Goal: Task Accomplishment & Management: Use online tool/utility

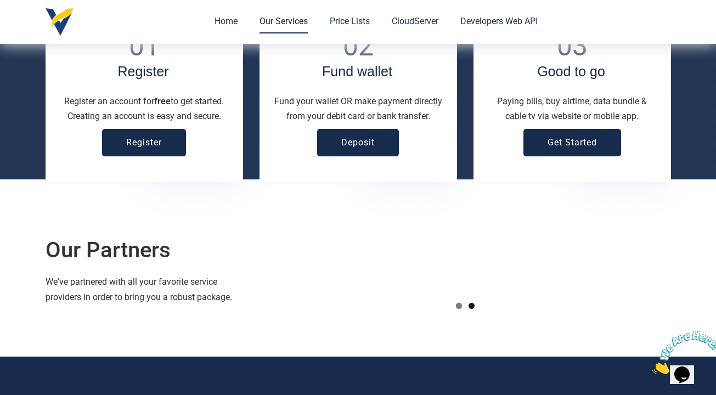
scroll to position [1283, 0]
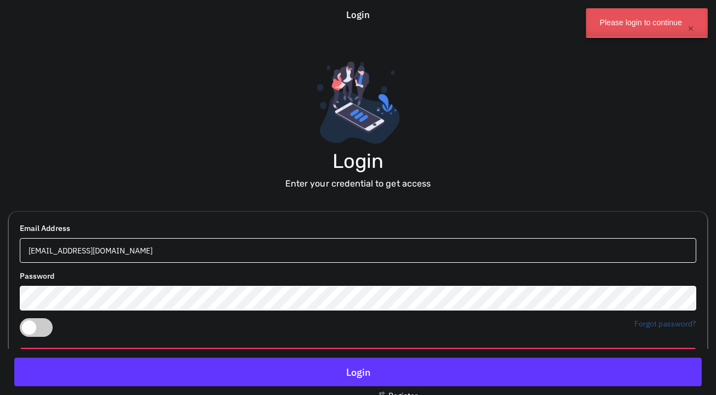
scroll to position [81, 0]
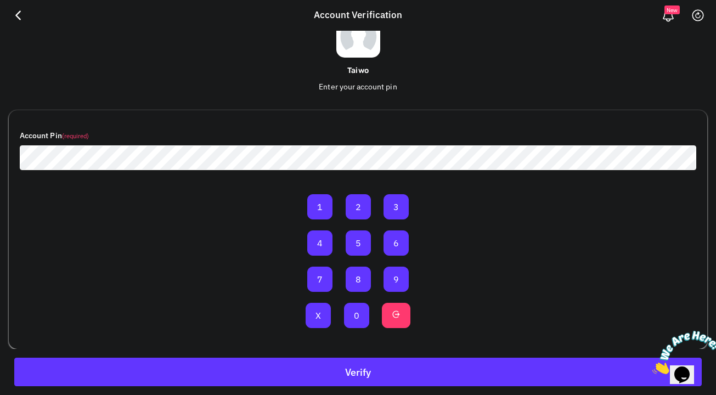
scroll to position [64, 0]
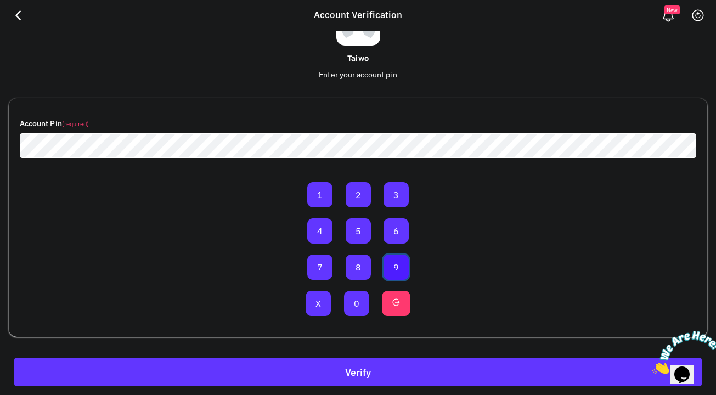
click at [396, 261] on button "9" at bounding box center [395, 267] width 25 height 25
click at [367, 298] on button "0" at bounding box center [356, 303] width 25 height 25
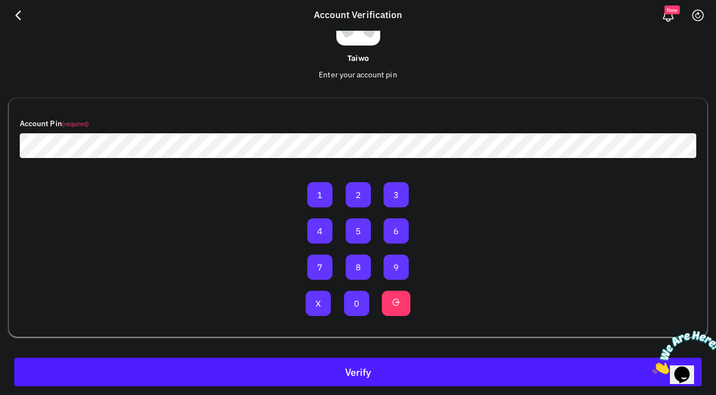
click at [359, 365] on button "Verify" at bounding box center [357, 372] width 687 height 29
